Goal: Find specific page/section: Find specific page/section

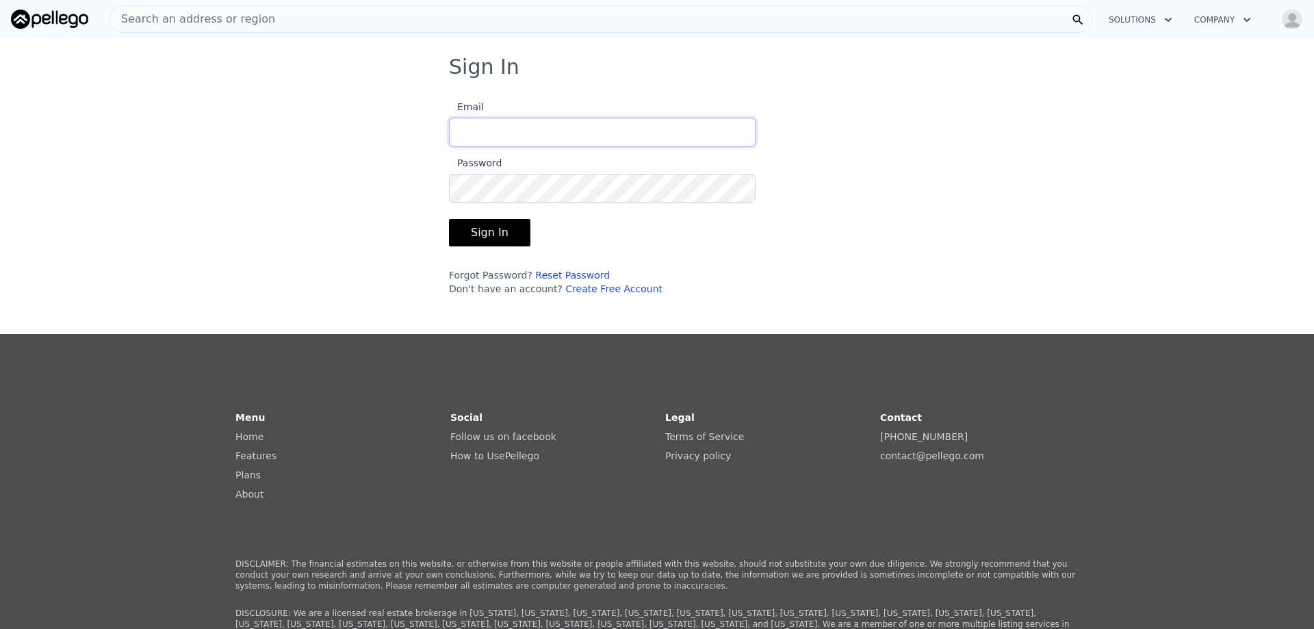
type input "[EMAIL_ADDRESS][DOMAIN_NAME]"
click at [482, 231] on button "Sign In" at bounding box center [489, 232] width 81 height 27
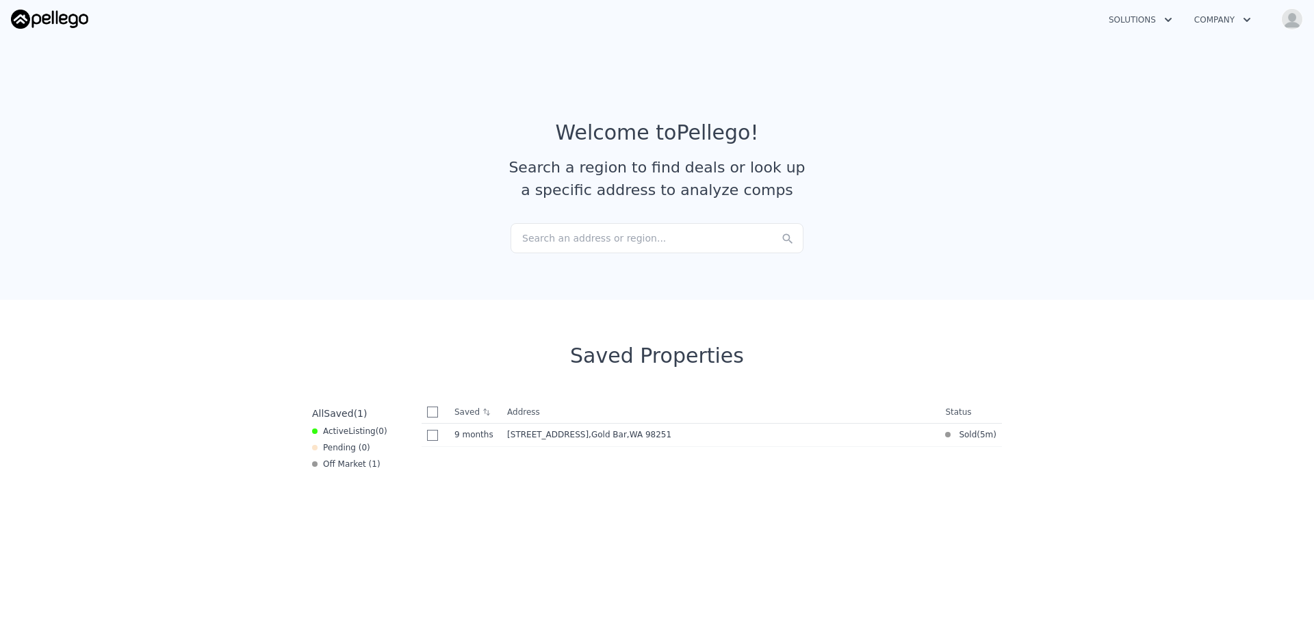
click at [580, 236] on div "Search an address or region..." at bounding box center [656, 238] width 293 height 30
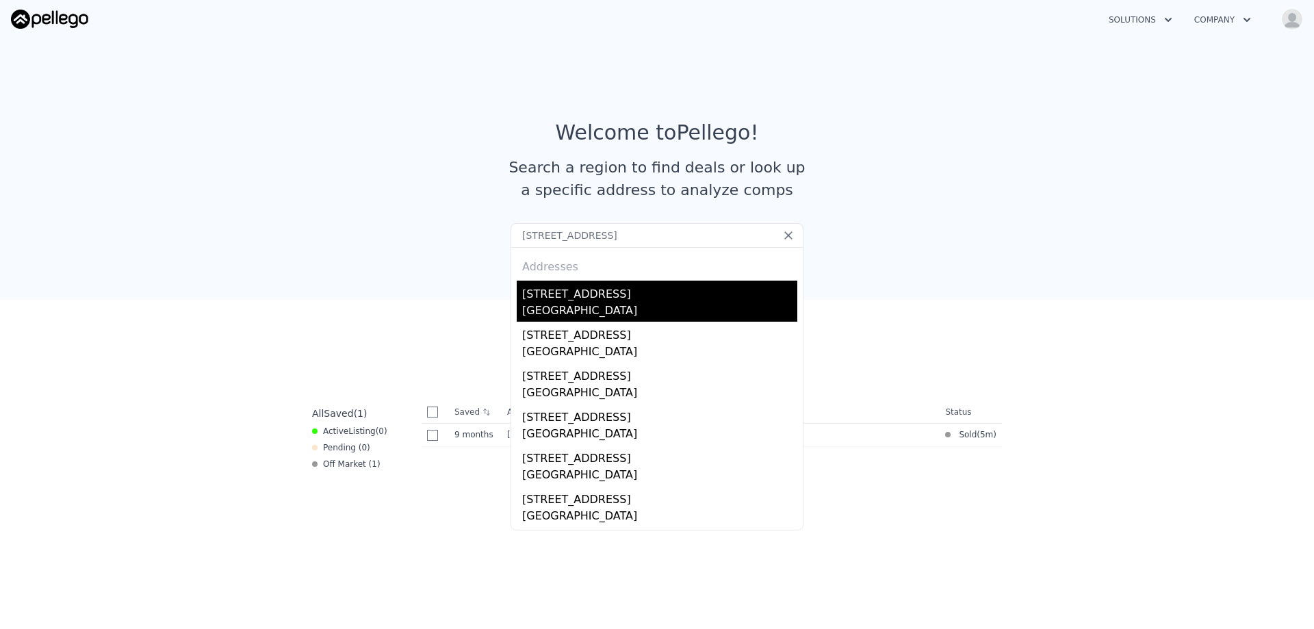
type input "[STREET_ADDRESS]"
click at [617, 301] on div "[STREET_ADDRESS]" at bounding box center [659, 292] width 275 height 22
